Goal: Task Accomplishment & Management: Complete application form

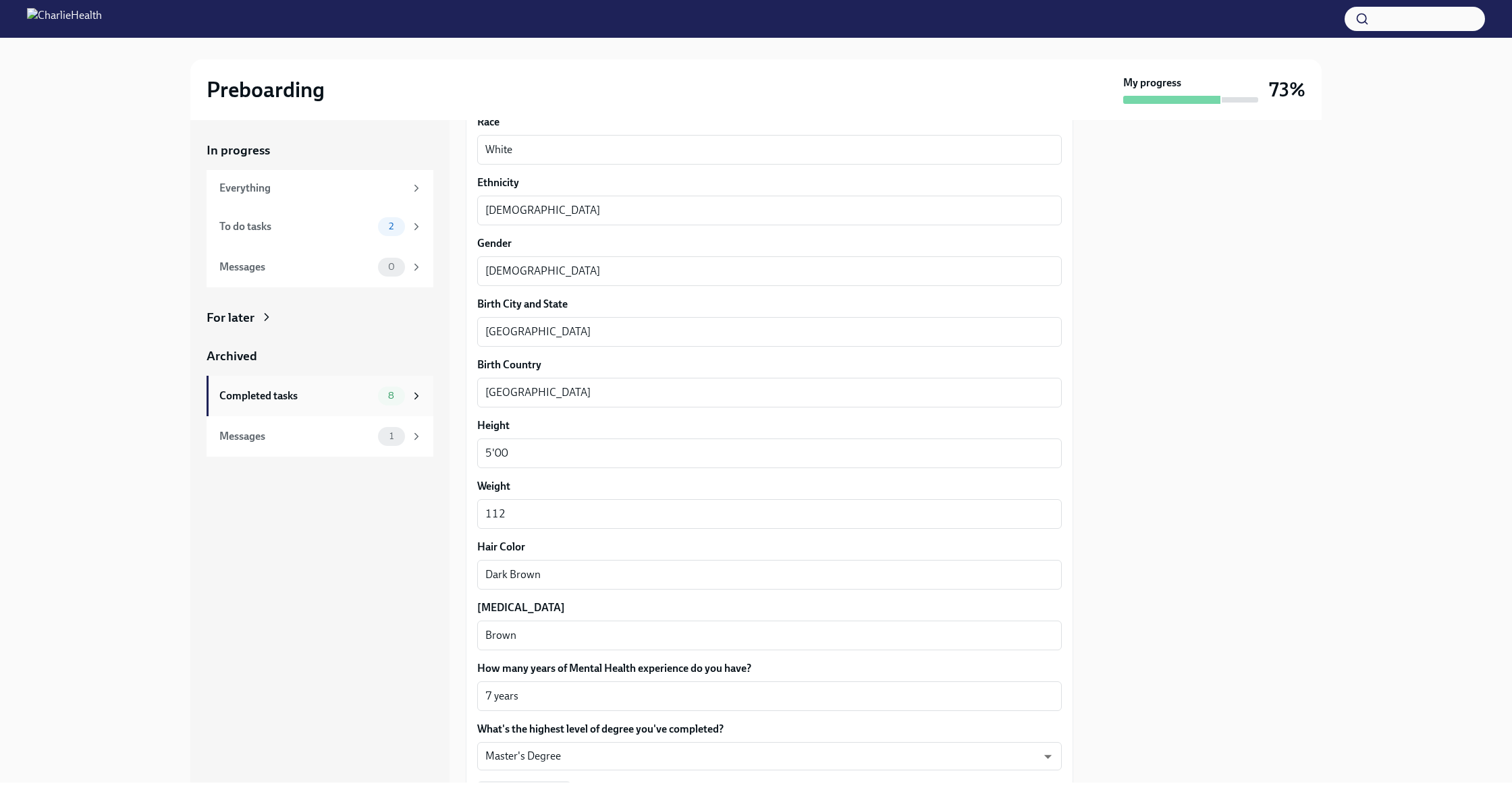
click at [306, 395] on div "Completed tasks" at bounding box center [295, 396] width 153 height 14
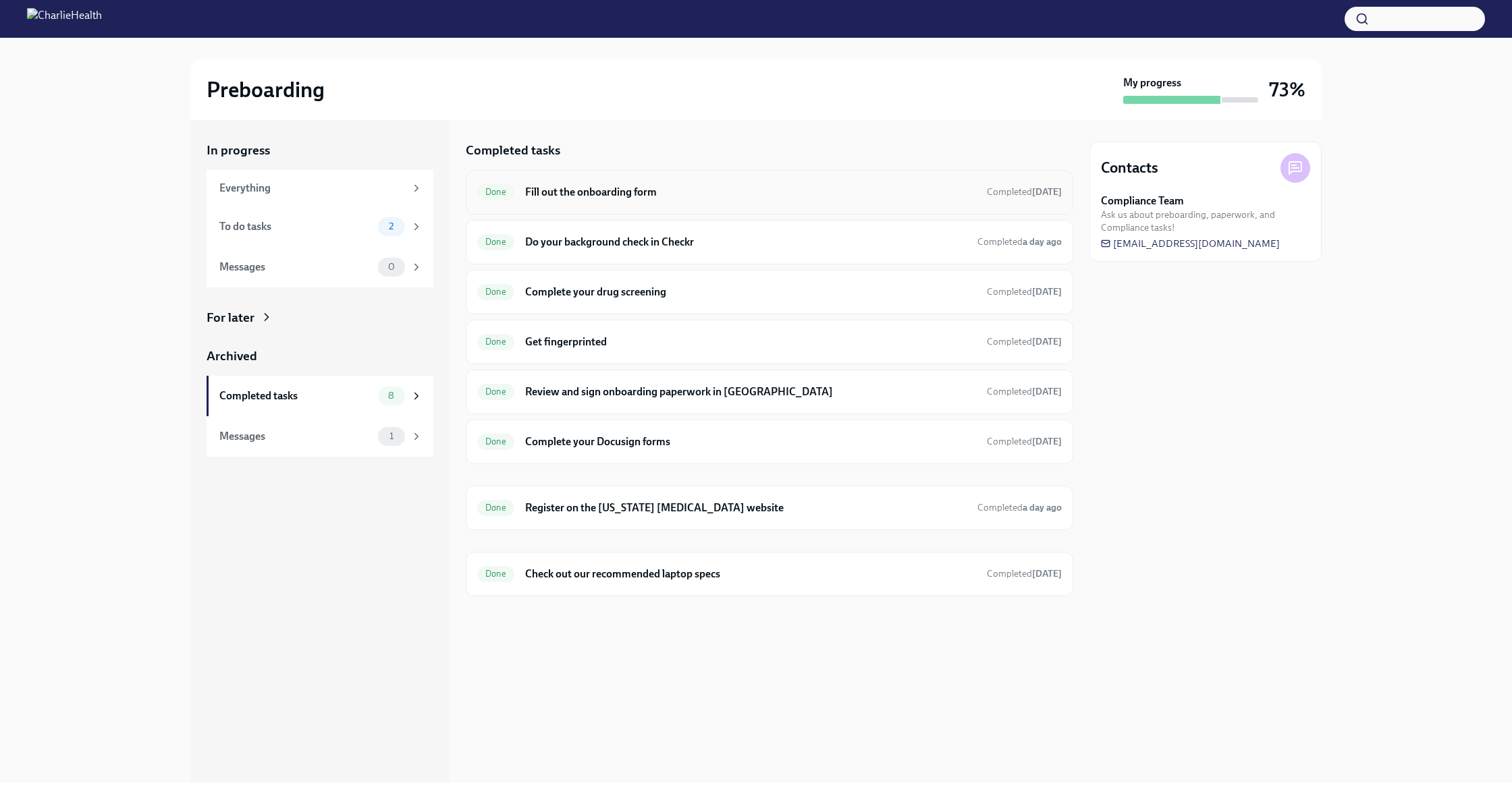
click at [647, 189] on h6 "Fill out the onboarding form" at bounding box center [751, 192] width 451 height 14
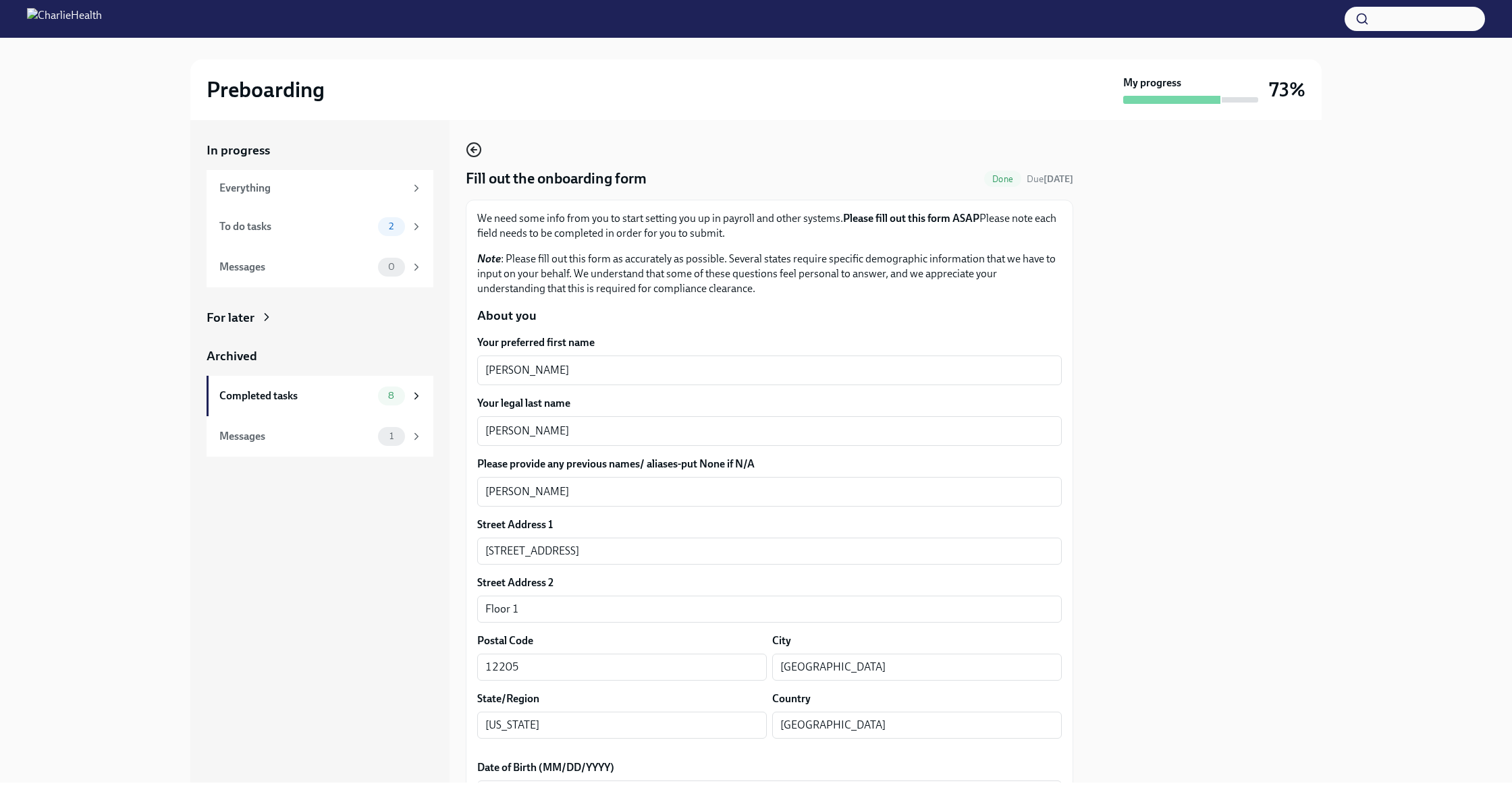
scroll to position [0, 1]
click at [472, 150] on icon "button" at bounding box center [472, 149] width 3 height 5
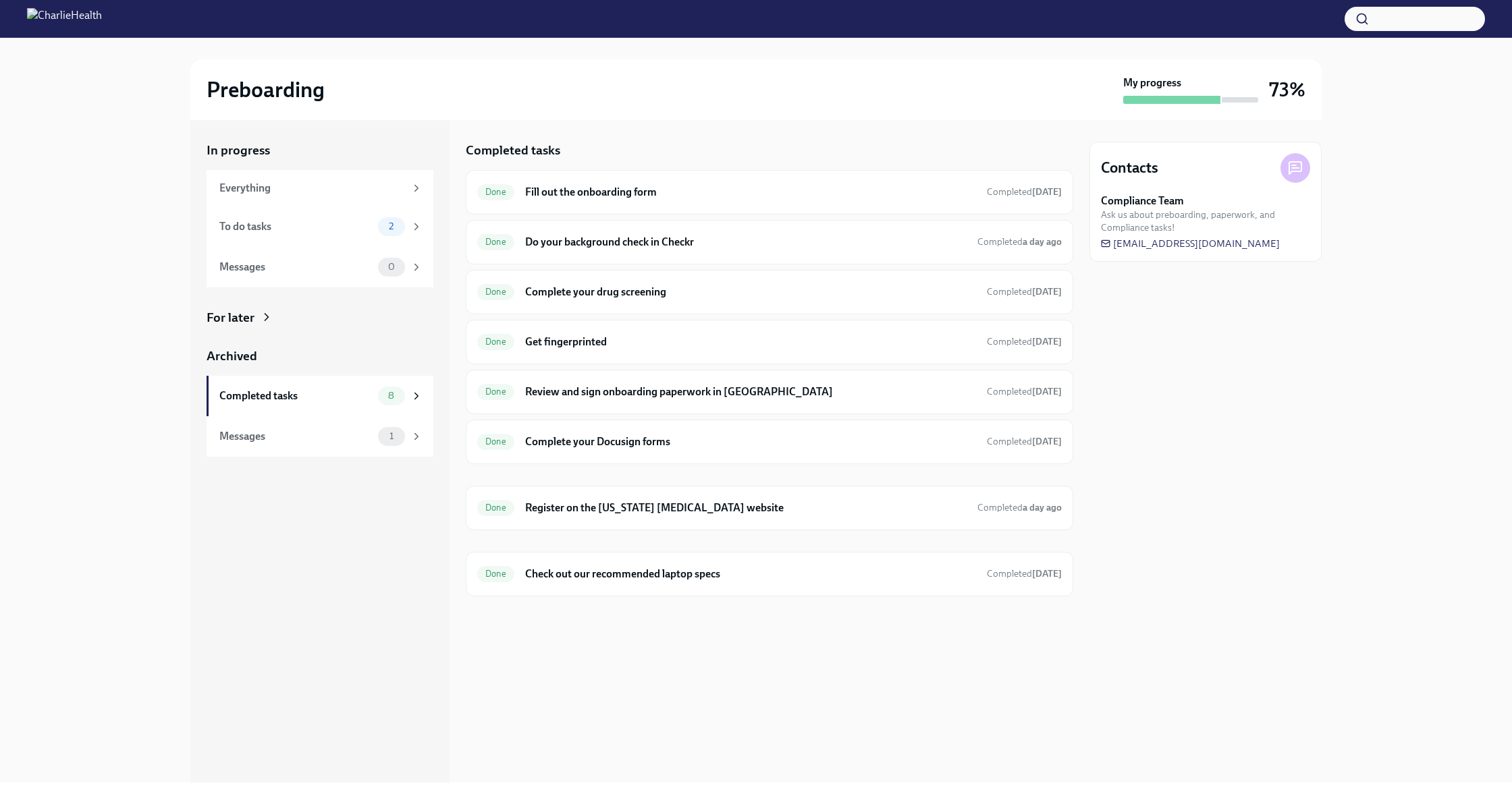
scroll to position [-1, 1]
click at [640, 242] on h6 "Do your background check in Checkr" at bounding box center [746, 242] width 441 height 14
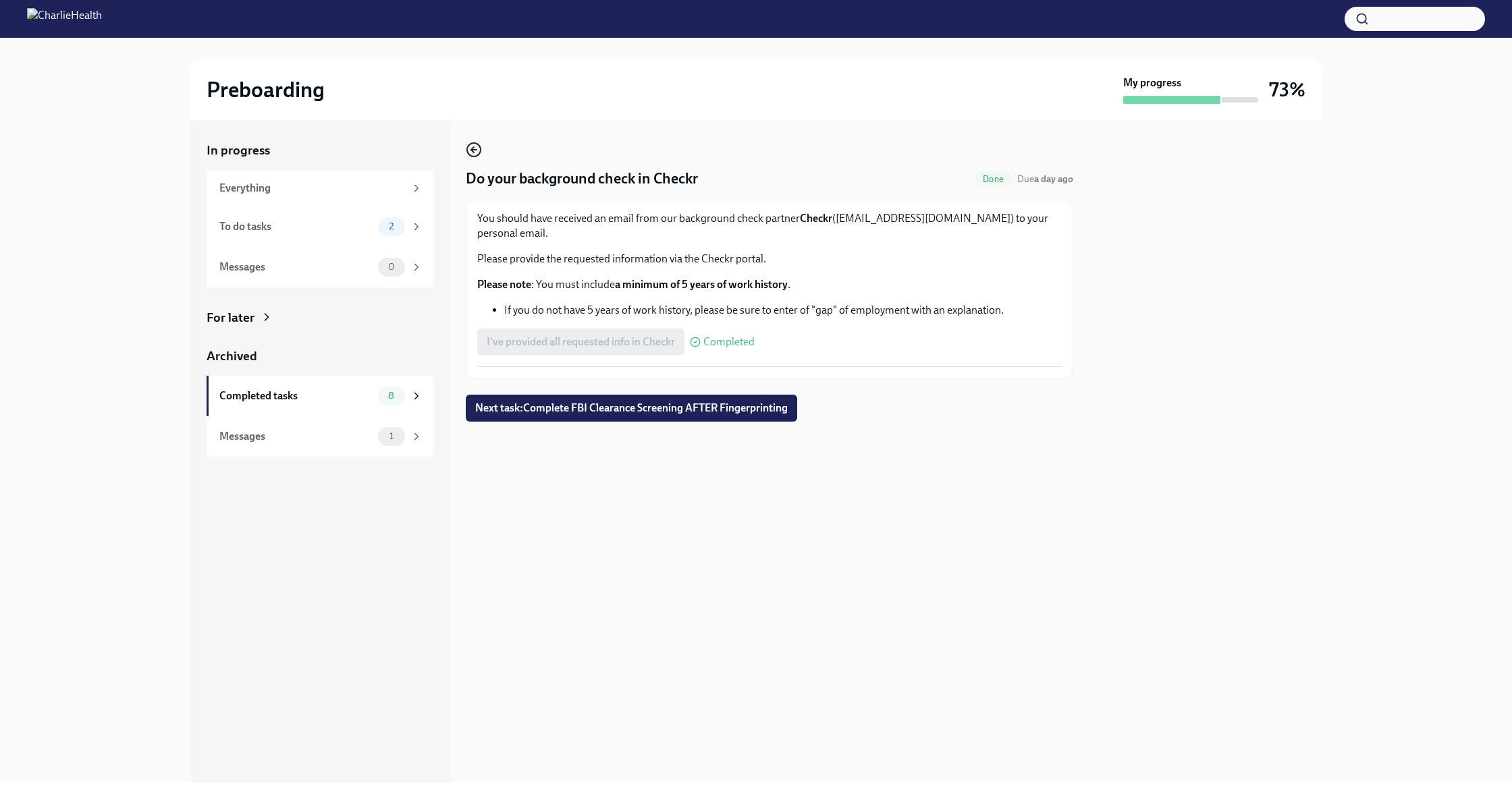
click at [472, 149] on icon "button" at bounding box center [472, 149] width 3 height 5
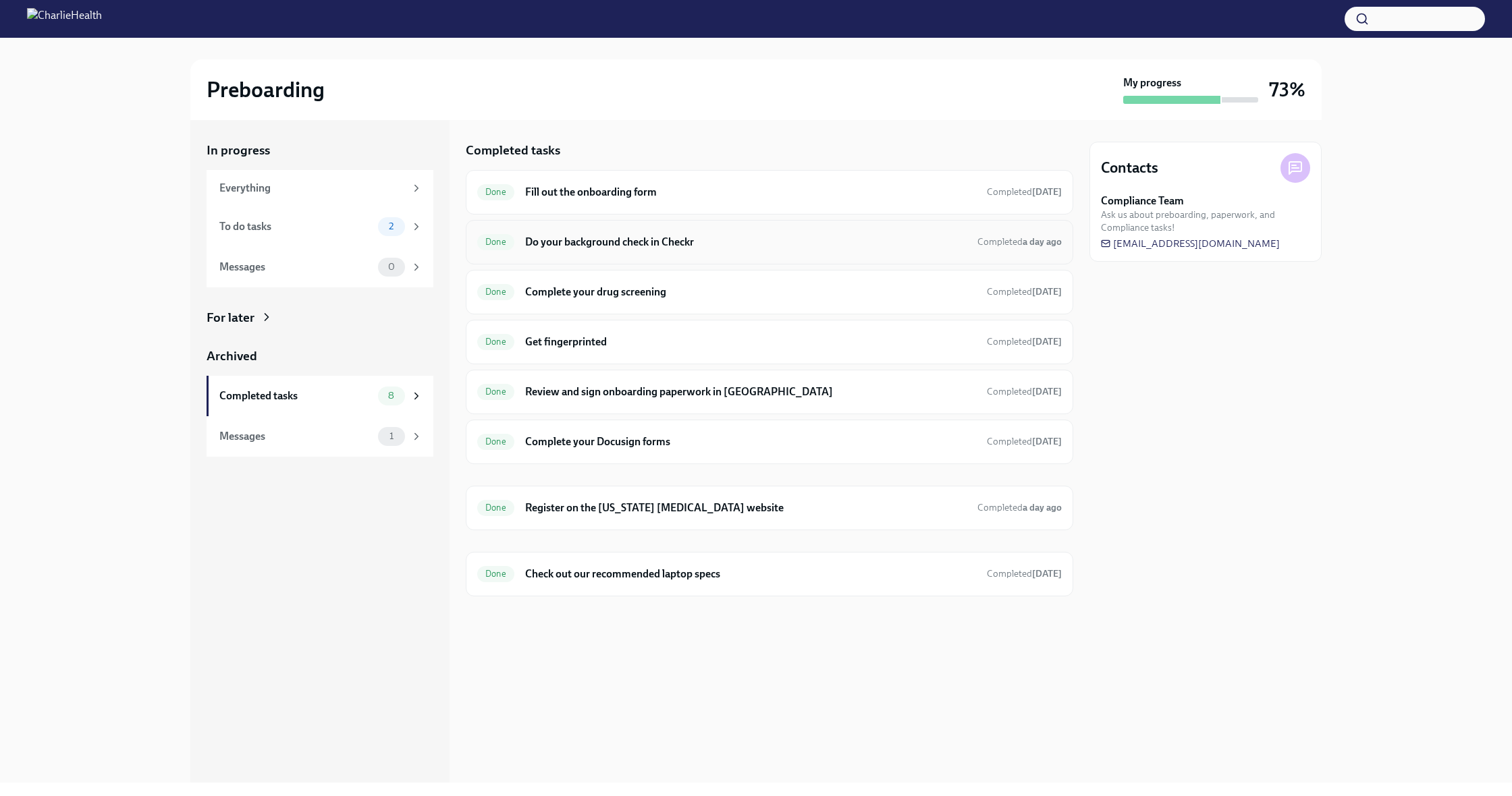
scroll to position [-1, 0]
click at [623, 291] on h6 "Complete your drug screening" at bounding box center [751, 292] width 451 height 14
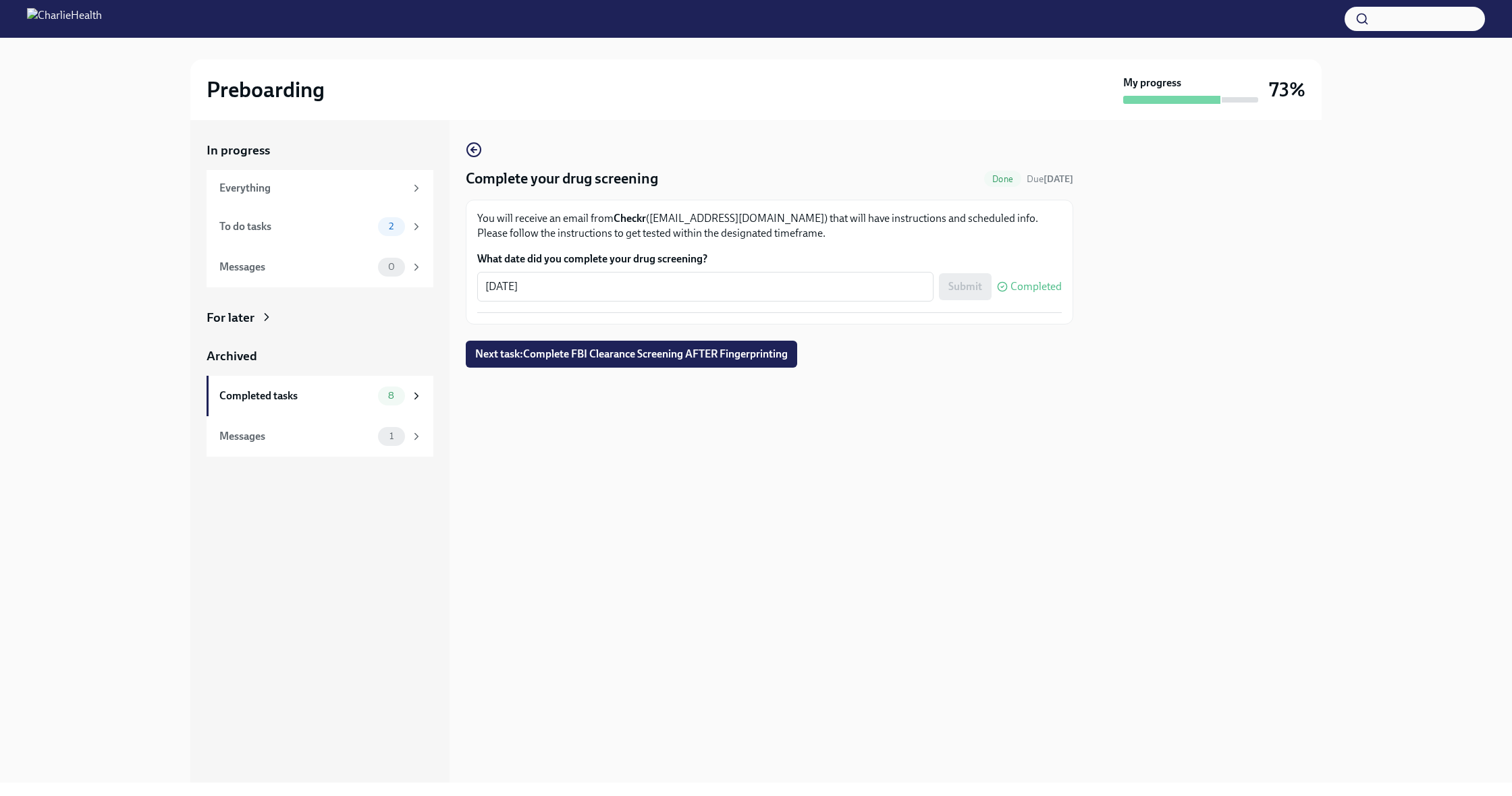
scroll to position [0, 1]
click at [602, 356] on span "Next task : Complete FBI Clearance Screening AFTER Fingerprinting" at bounding box center [631, 354] width 313 height 14
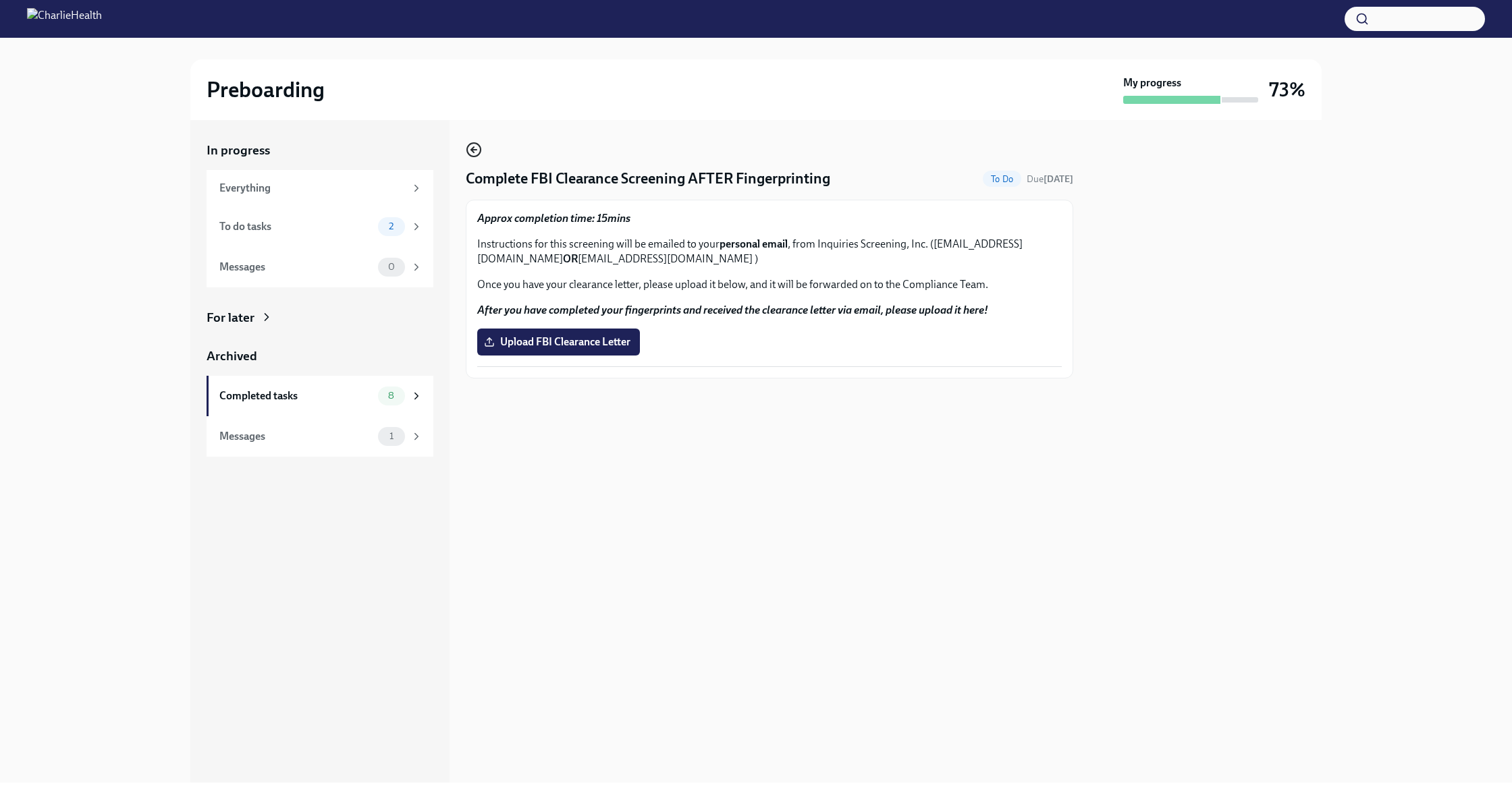
click at [467, 149] on circle "button" at bounding box center [473, 149] width 14 height 14
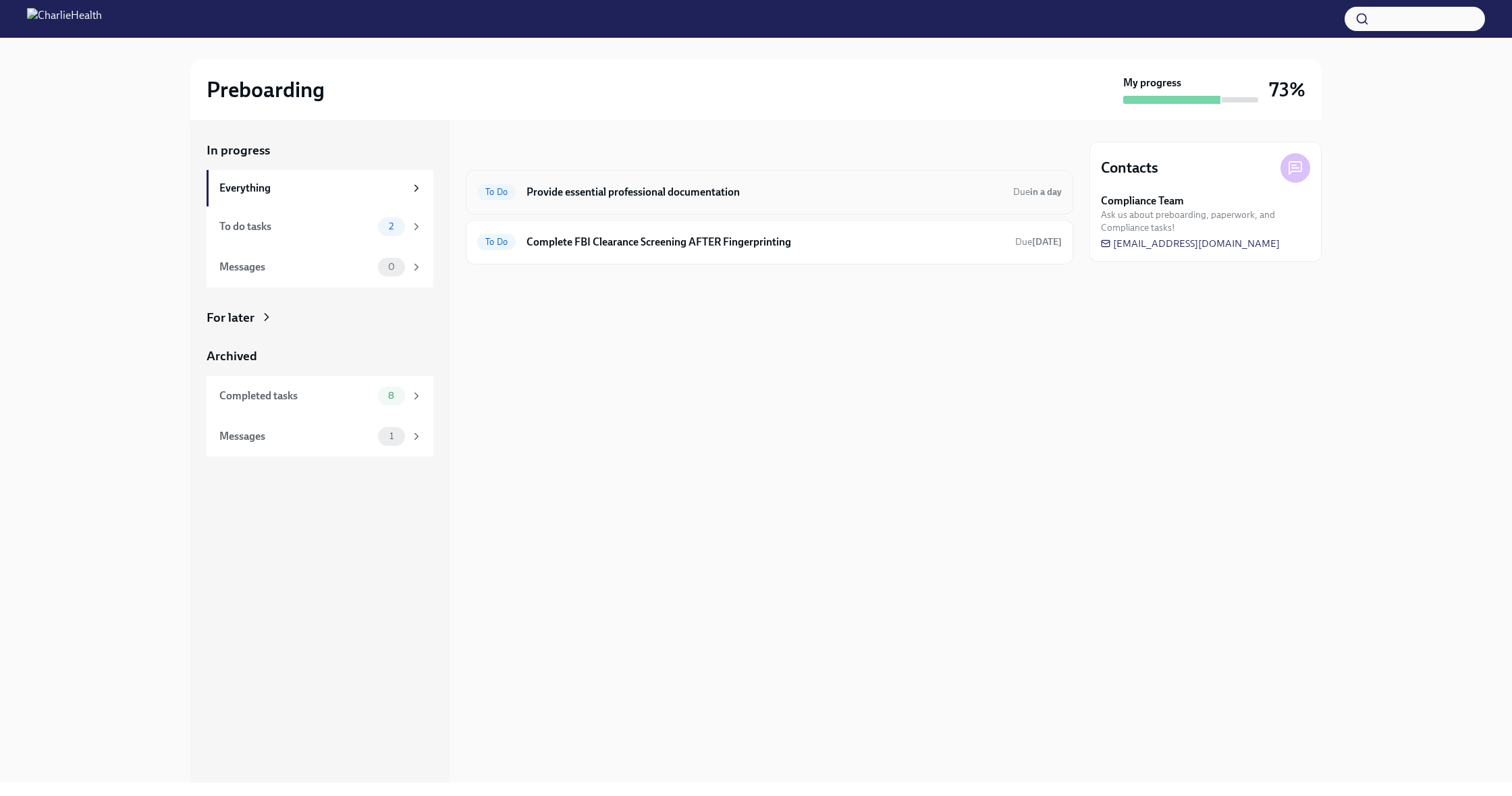
click at [580, 188] on h6 "Provide essential professional documentation" at bounding box center [764, 192] width 476 height 14
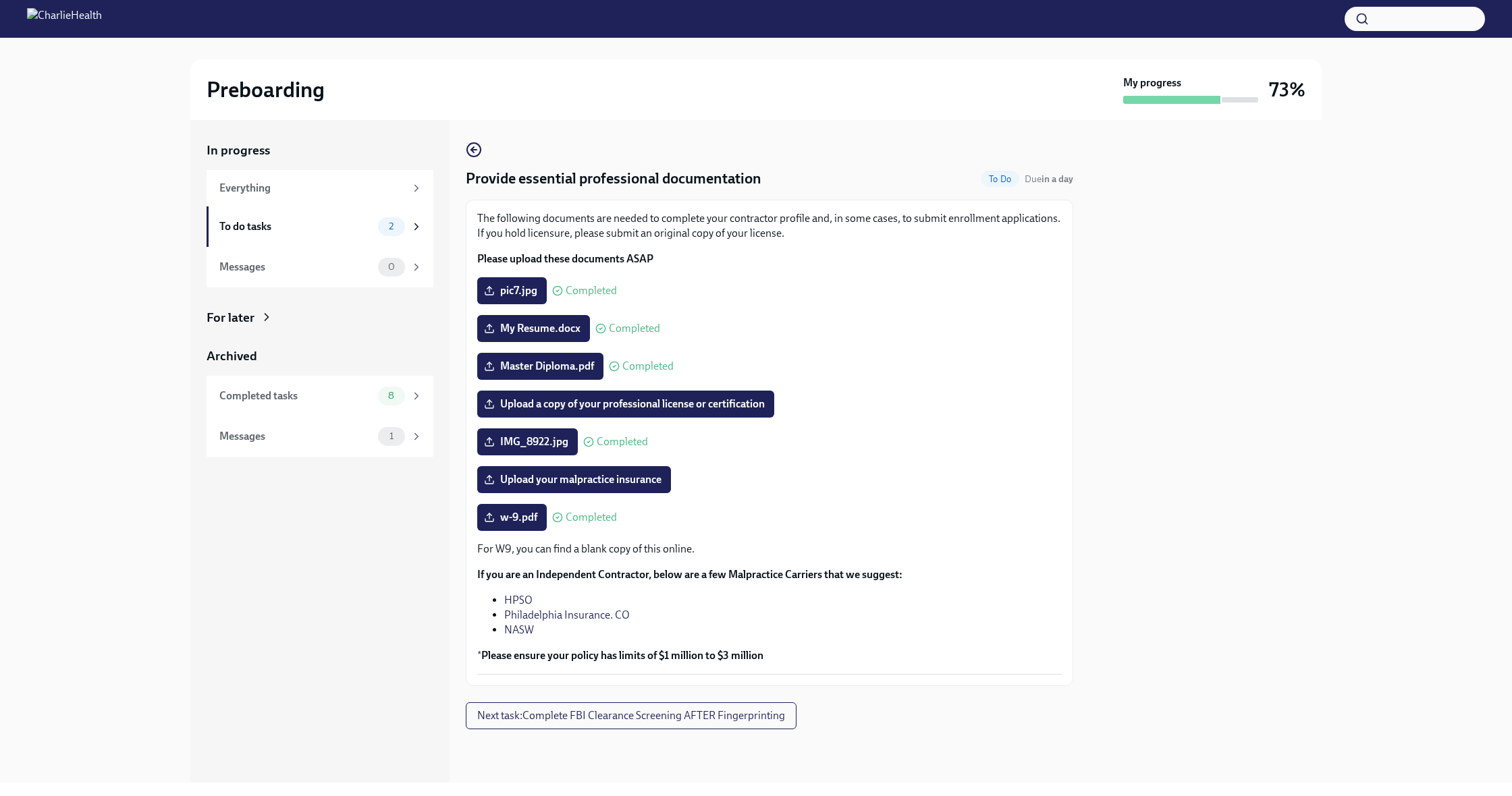
click at [465, 150] on div "In progress Everything To do tasks 2 Messages 0 For later Archived Completed ta…" at bounding box center [756, 452] width 1132 height 663
click at [469, 152] on icon "button" at bounding box center [474, 149] width 16 height 16
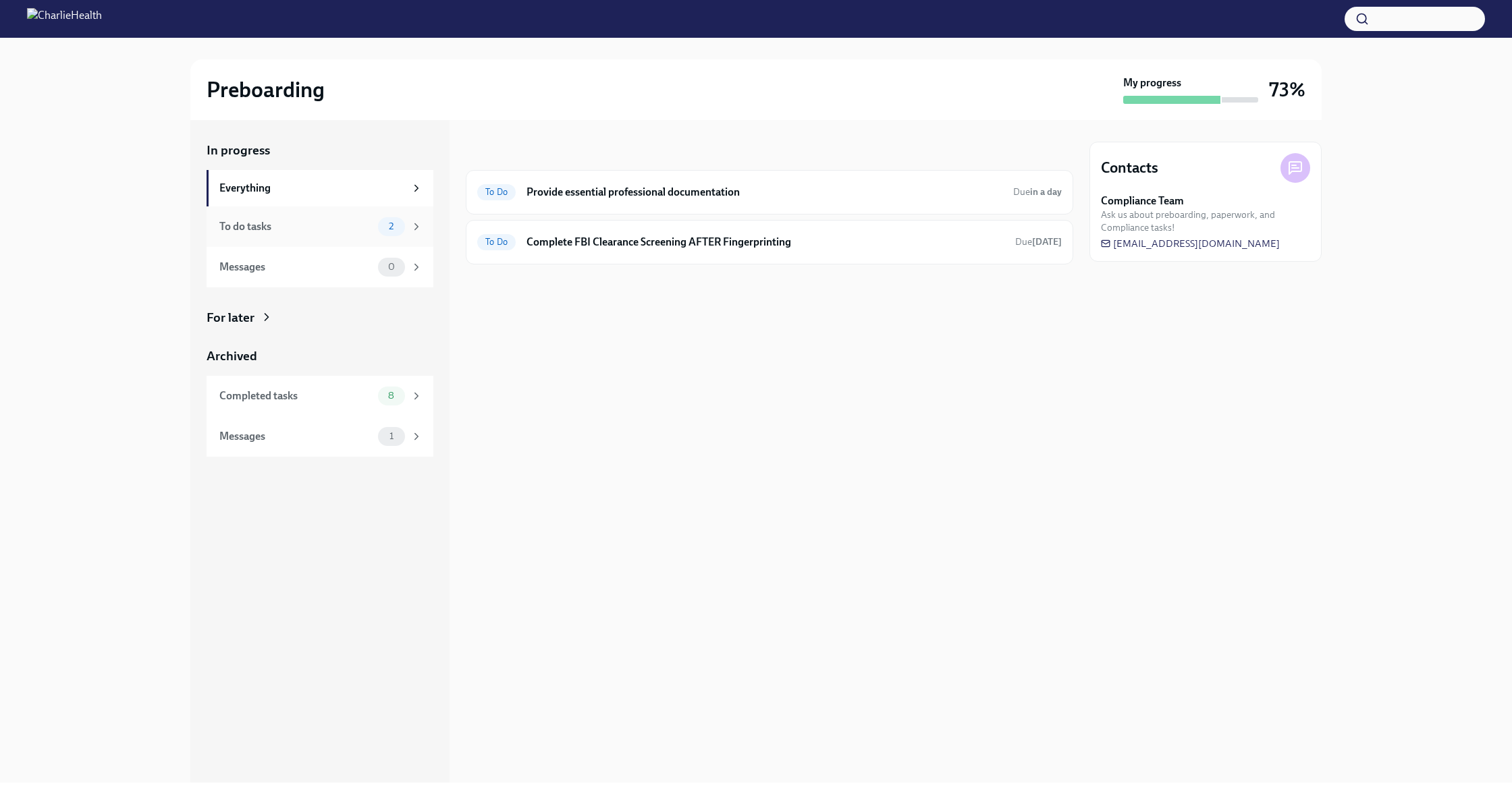
click at [402, 226] on div "2" at bounding box center [391, 226] width 27 height 19
click at [337, 227] on div "To do tasks" at bounding box center [295, 226] width 153 height 14
click at [316, 230] on div "To do tasks" at bounding box center [295, 226] width 153 height 14
click at [392, 390] on span "8" at bounding box center [390, 395] width 23 height 10
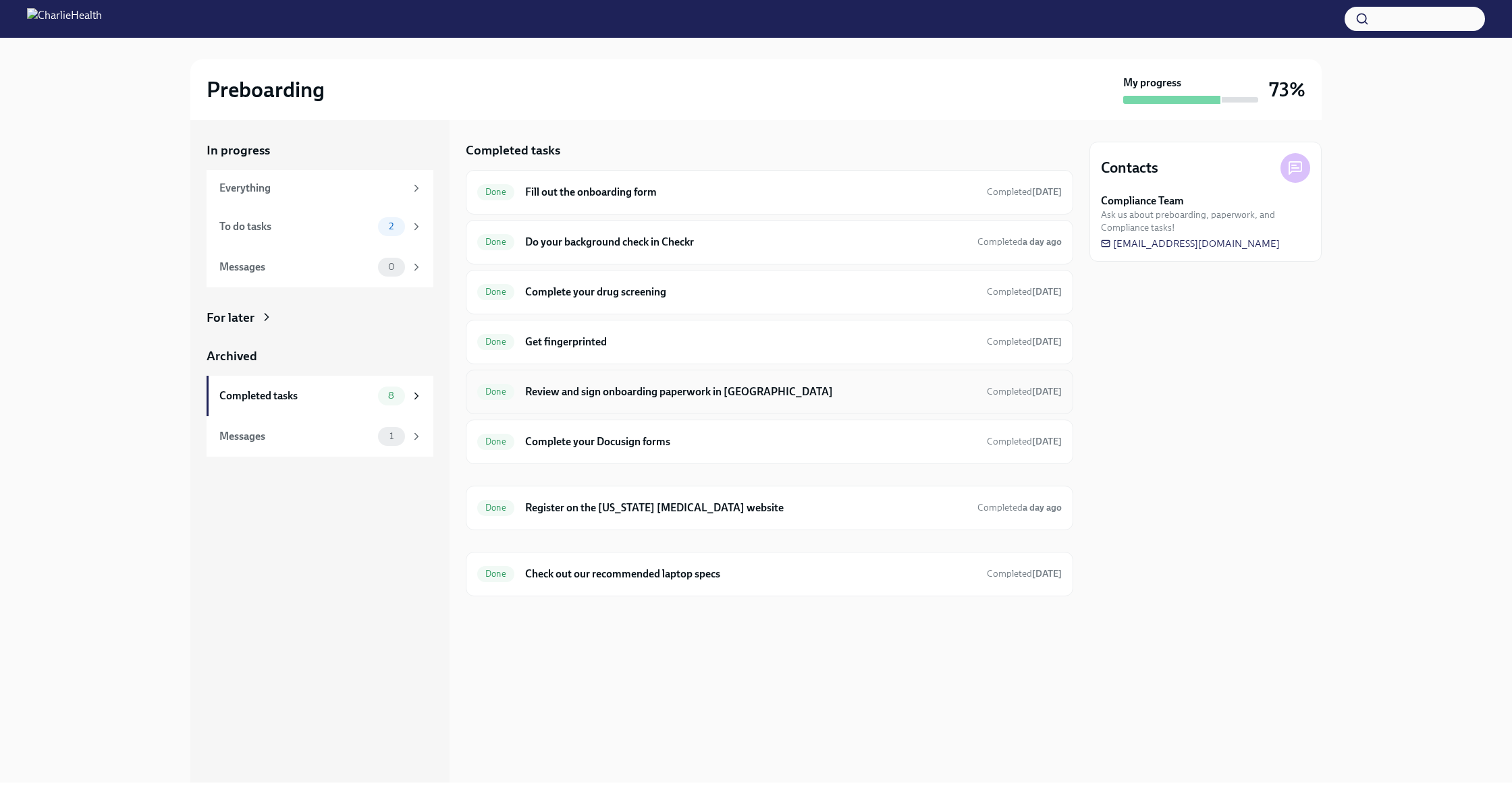
click at [600, 390] on h6 "Review and sign onboarding paperwork in UKG" at bounding box center [751, 392] width 451 height 14
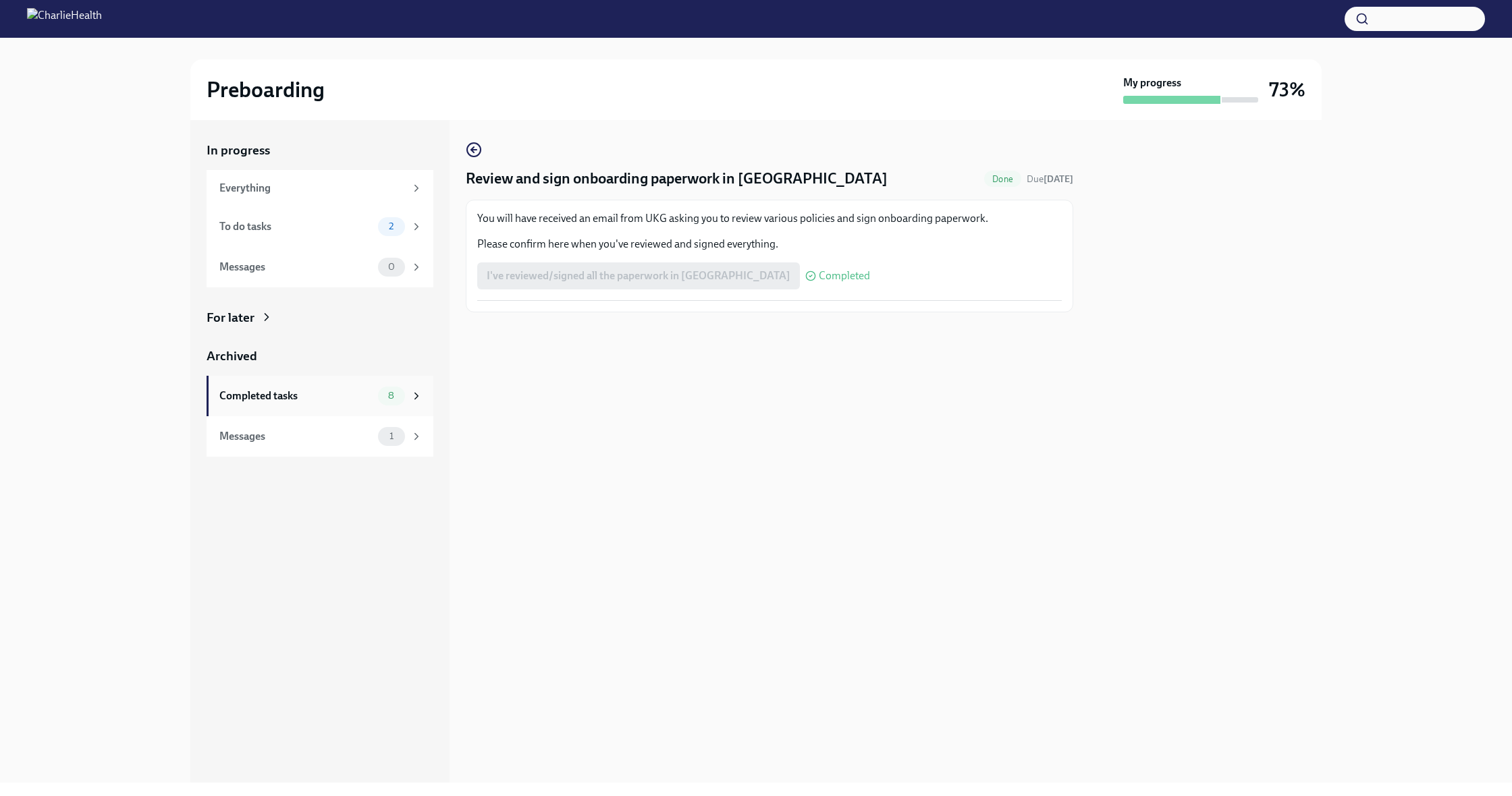
click at [285, 398] on div "Completed tasks" at bounding box center [295, 396] width 153 height 14
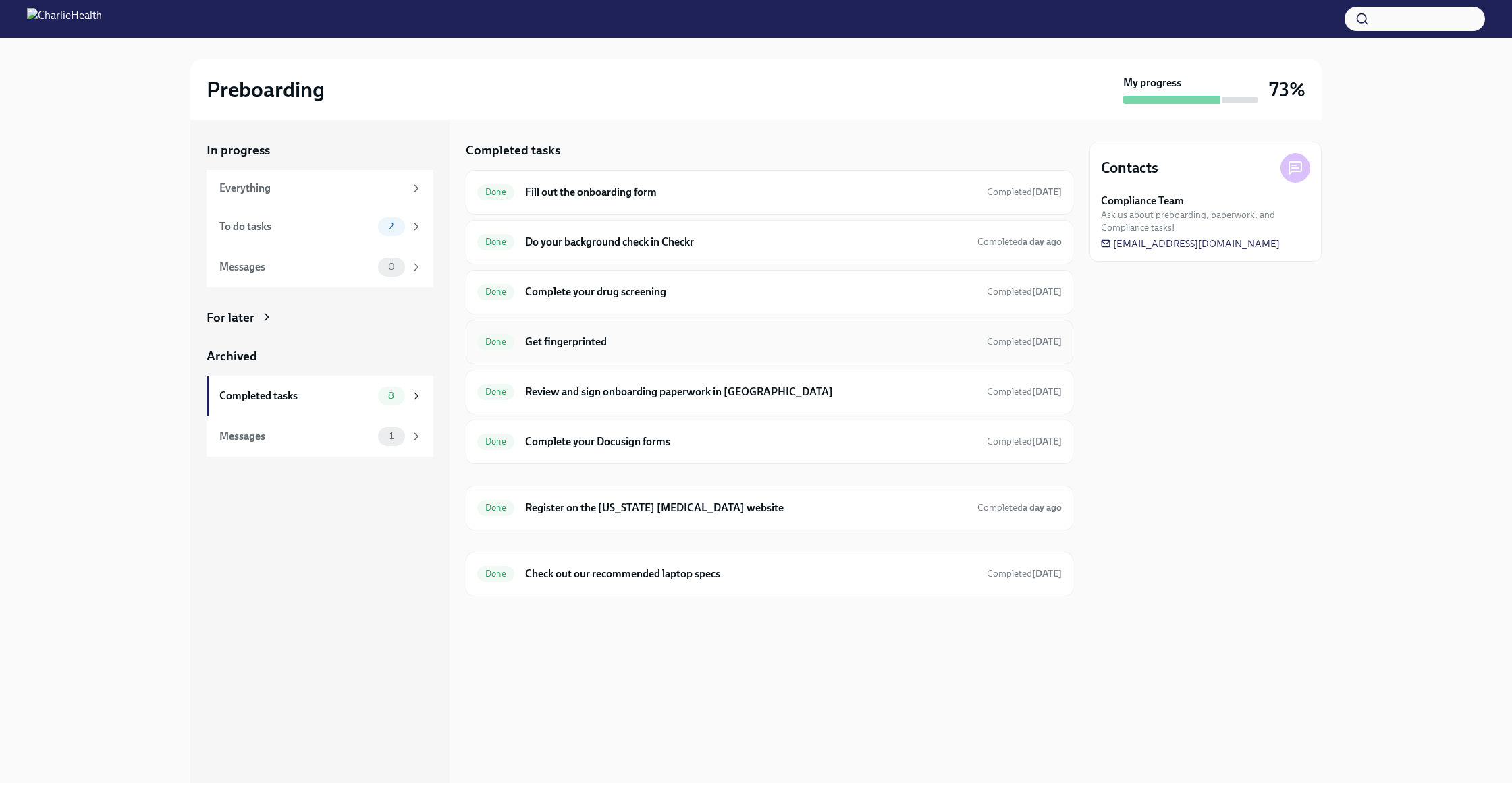
click at [556, 335] on h6 "Get fingerprinted" at bounding box center [751, 341] width 451 height 14
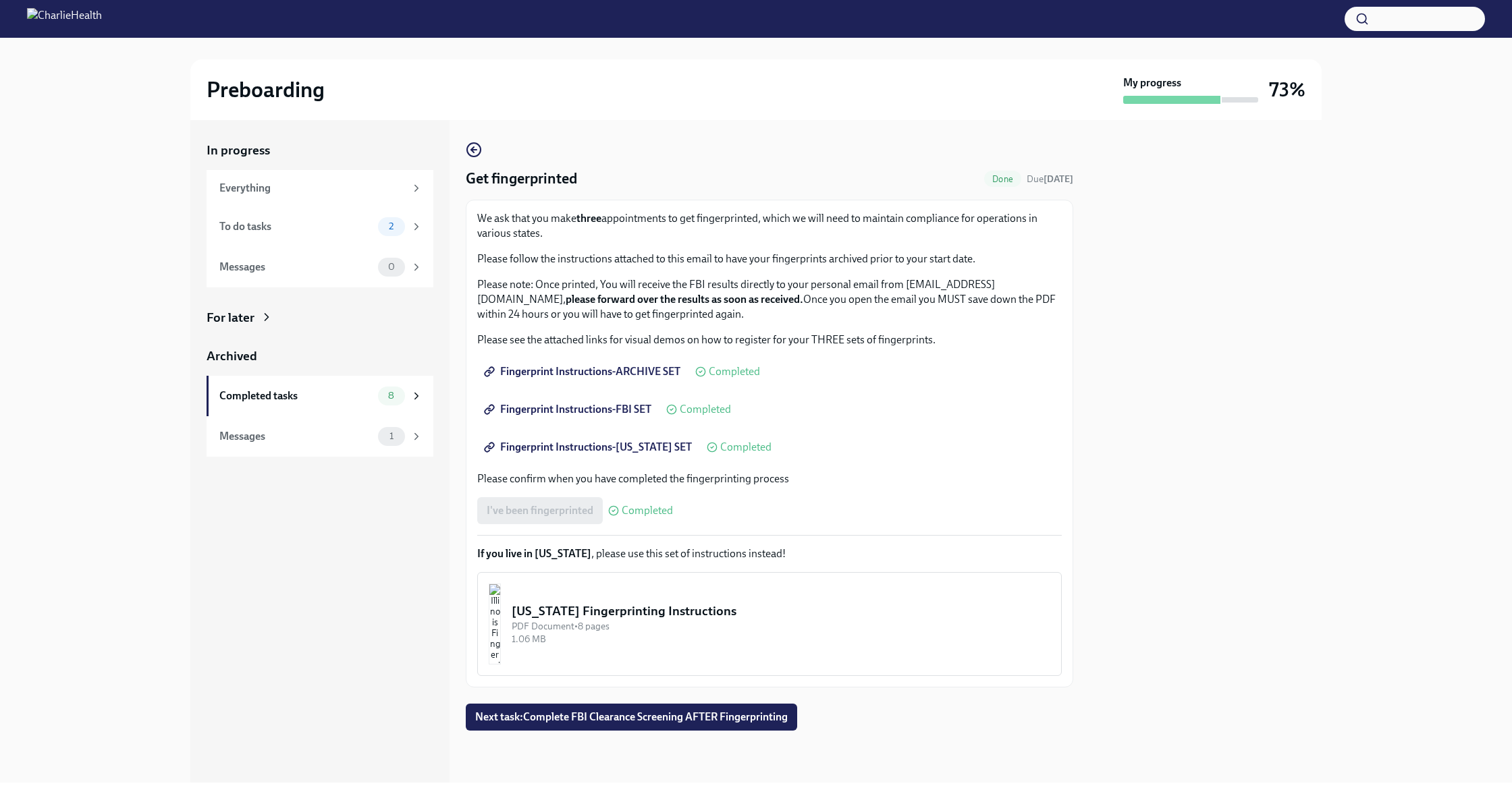
click at [636, 413] on span "Fingerprint Instructions-FBI SET" at bounding box center [569, 409] width 165 height 14
click at [692, 728] on button "Next task : Complete FBI Clearance Screening AFTER Fingerprinting" at bounding box center [631, 717] width 332 height 27
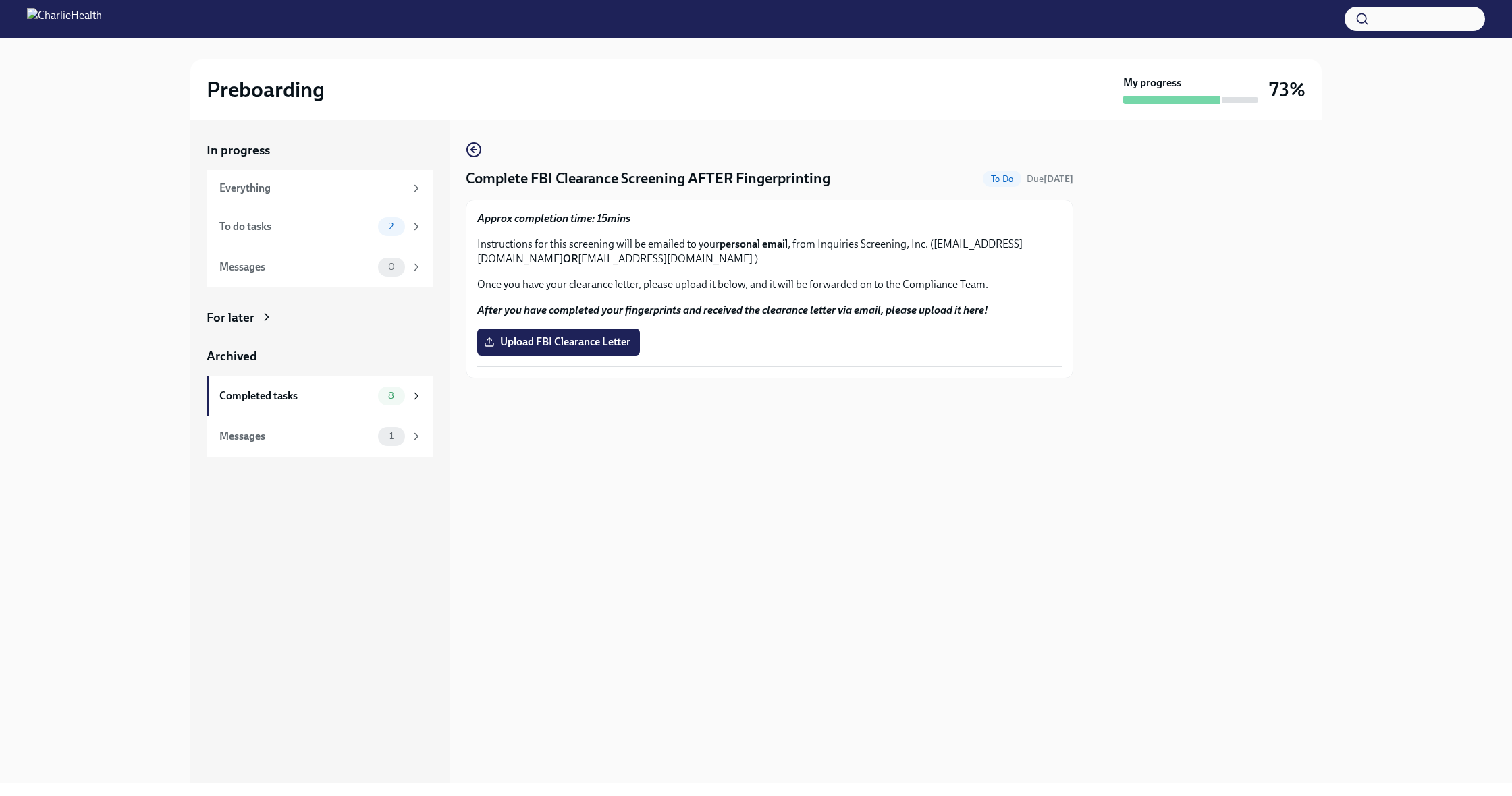
click at [752, 245] on strong "personal email" at bounding box center [753, 244] width 68 height 13
click at [593, 345] on span "Upload FBI Clearance Letter" at bounding box center [558, 341] width 144 height 14
click at [0, 0] on input "Upload FBI Clearance Letter" at bounding box center [0, 0] width 0 height 0
